Goal: Contribute content: Contribute content

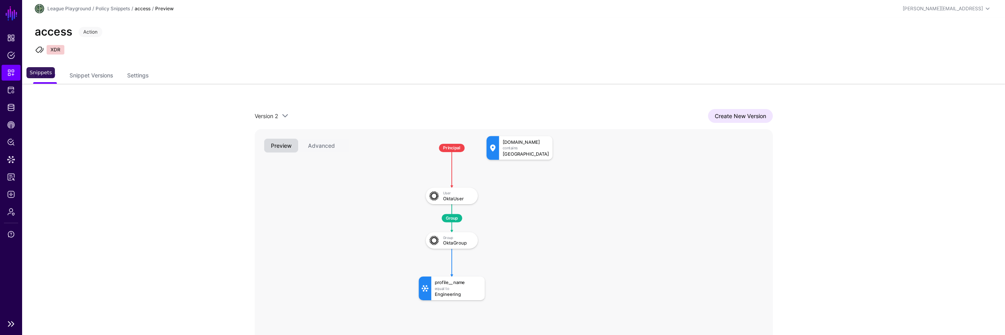
click at [10, 72] on span "Snippets" at bounding box center [11, 73] width 8 height 8
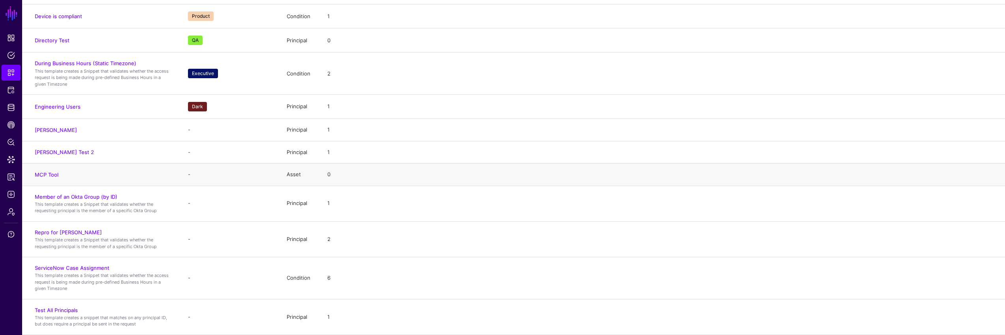
scroll to position [129, 0]
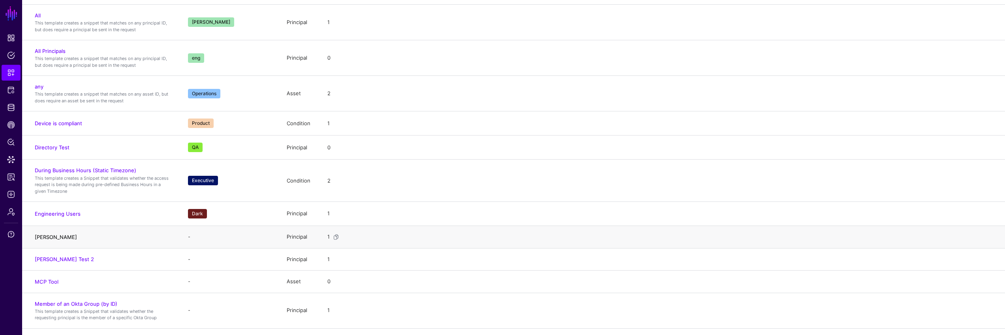
click at [54, 236] on link "[PERSON_NAME]" at bounding box center [56, 237] width 42 height 6
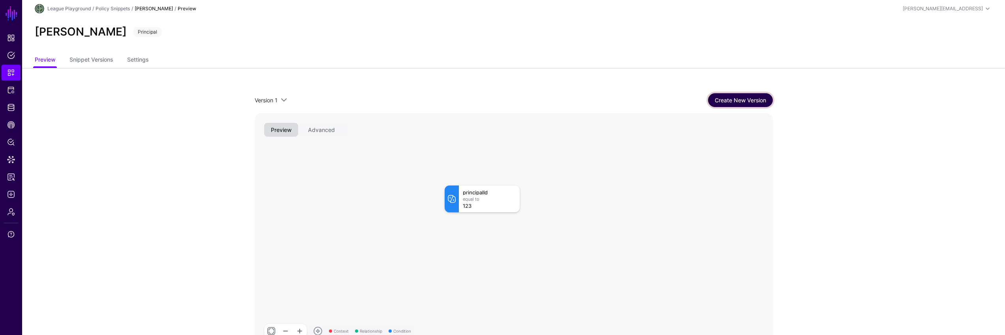
click at [726, 101] on link "Create New Version" at bounding box center [740, 100] width 65 height 14
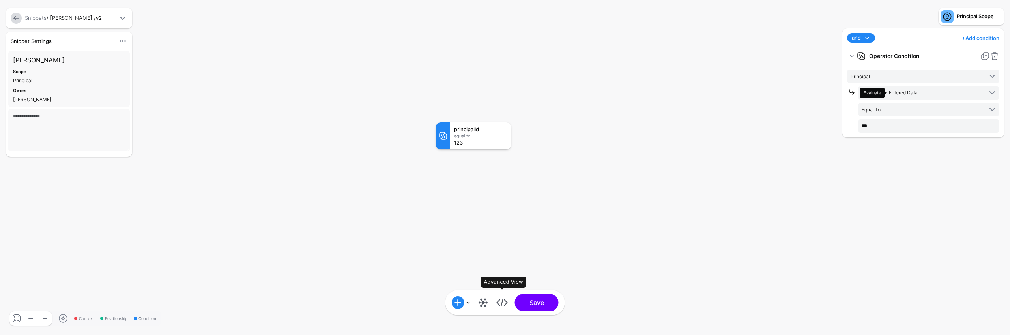
click at [500, 302] on link at bounding box center [502, 302] width 13 height 13
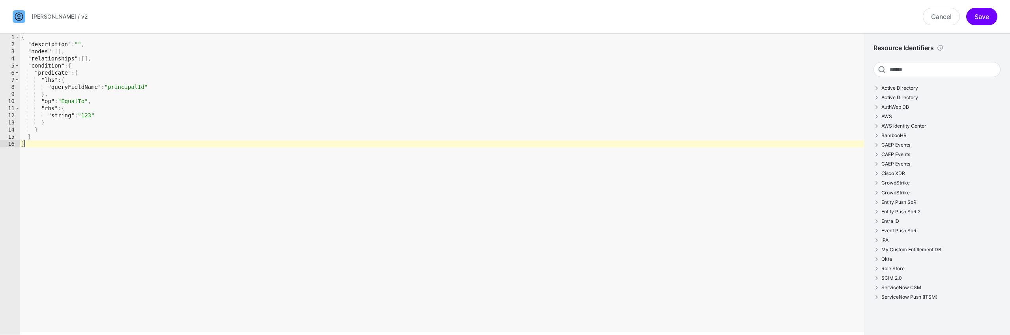
click at [488, 202] on div "{ "description" : "" , "nodes" : [ ] , "relationships" : [ ] , "condition" : { …" at bounding box center [442, 191] width 845 height 315
click at [348, 161] on div "{ "description" : "" , "nodes" : [ ] , "relationships" : [ ] , "condition" : { …" at bounding box center [442, 191] width 845 height 315
click at [309, 151] on div "{ "description" : "" , "nodes" : [ ] , "relationships" : [ ] , "condition" : { …" at bounding box center [442, 191] width 845 height 315
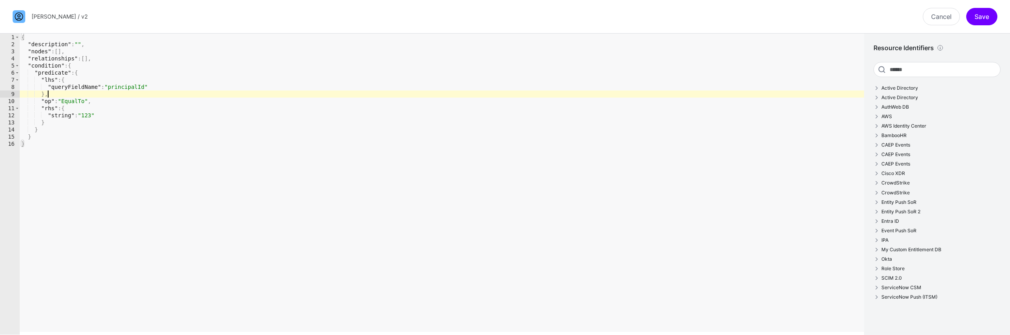
click at [302, 91] on div "{ "description" : "" , "nodes" : [ ] , "relationships" : [ ] , "condition" : { …" at bounding box center [442, 191] width 845 height 315
type textarea "**"
